Goal: Transaction & Acquisition: Purchase product/service

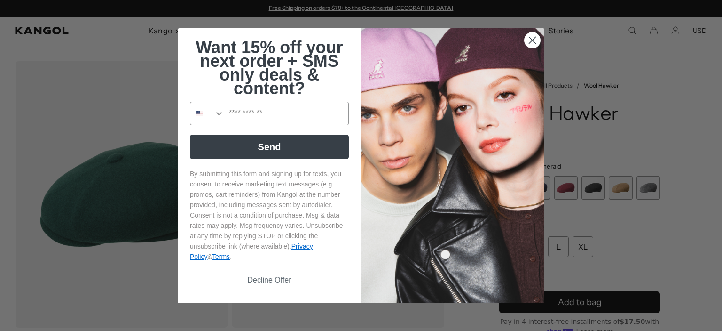
click at [528, 41] on icon "Close dialog" at bounding box center [532, 40] width 16 height 16
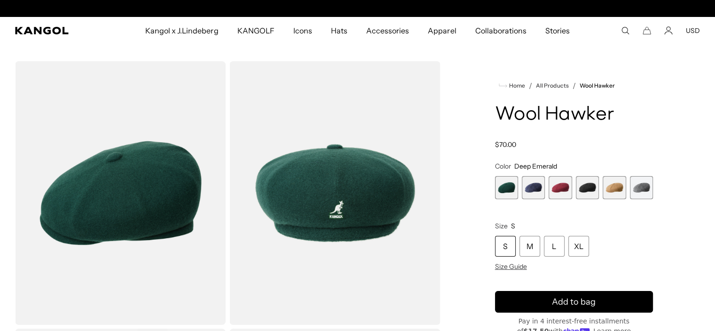
scroll to position [0, 194]
click at [538, 188] on span "2 of 6" at bounding box center [533, 187] width 23 height 23
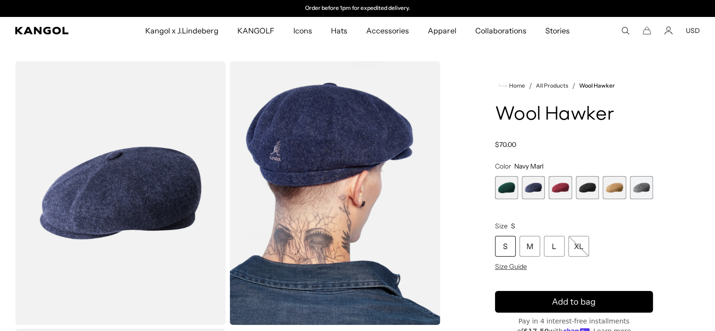
click at [561, 186] on span "3 of 6" at bounding box center [560, 187] width 23 height 23
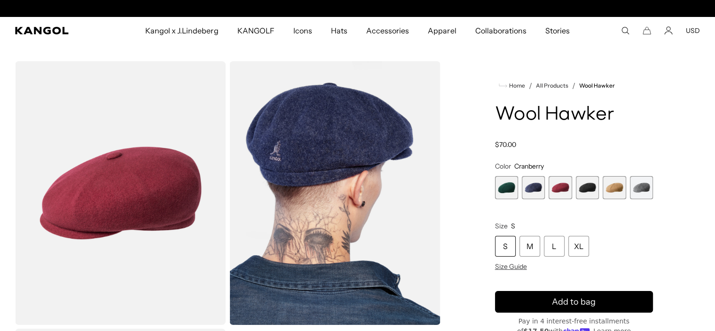
scroll to position [0, 194]
click at [586, 185] on span "4 of 6" at bounding box center [587, 187] width 23 height 23
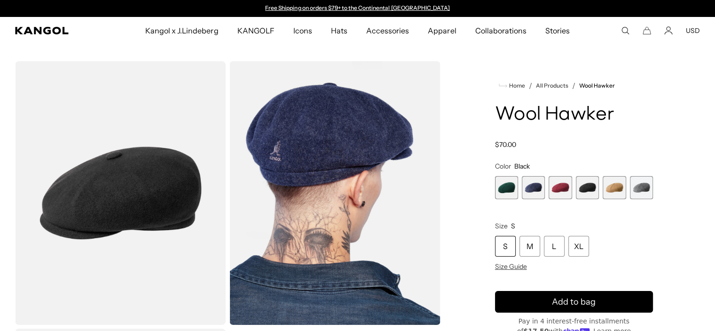
click at [586, 185] on span "4 of 6" at bounding box center [587, 187] width 23 height 23
click at [617, 185] on span "5 of 6" at bounding box center [614, 187] width 23 height 23
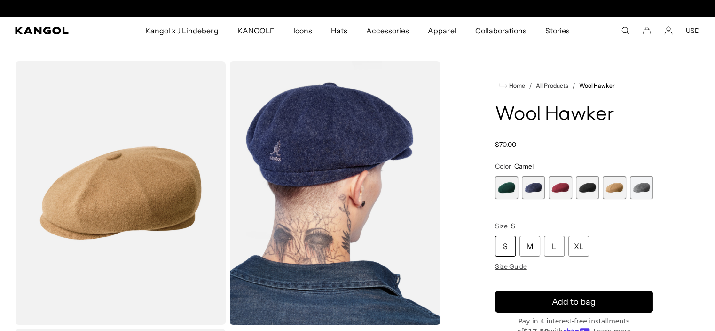
scroll to position [0, 194]
click at [648, 188] on span "6 of 6" at bounding box center [641, 187] width 23 height 23
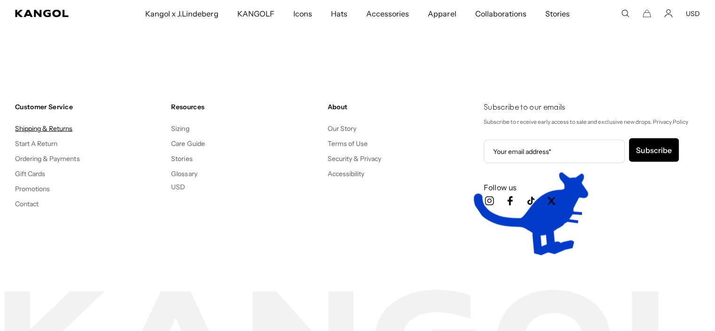
scroll to position [0, 194]
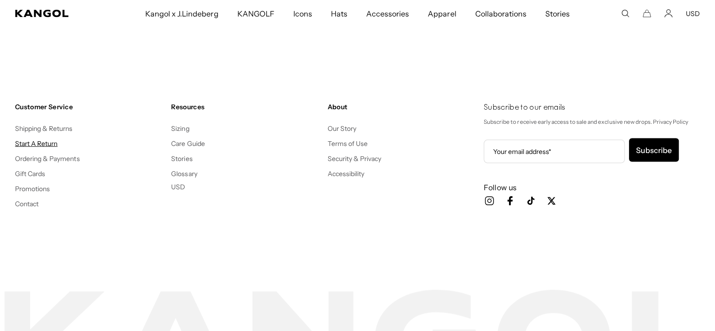
click at [30, 142] on link "Start A Return" at bounding box center [36, 143] width 42 height 8
